Goal: Register for event/course

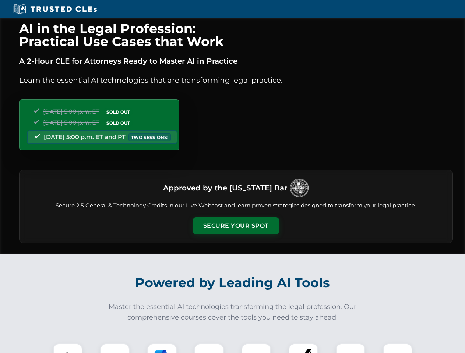
click at [236, 226] on button "Secure Your Spot" at bounding box center [236, 225] width 86 height 17
click at [68, 349] on img at bounding box center [67, 358] width 21 height 21
